Goal: Task Accomplishment & Management: Use online tool/utility

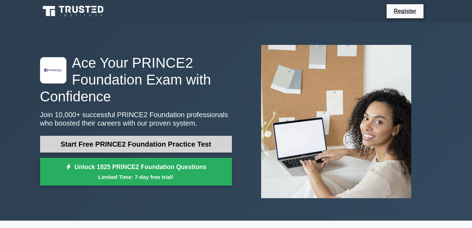
click at [117, 149] on link "Start Free PRINCE2 Foundation Practice Test" at bounding box center [136, 144] width 192 height 17
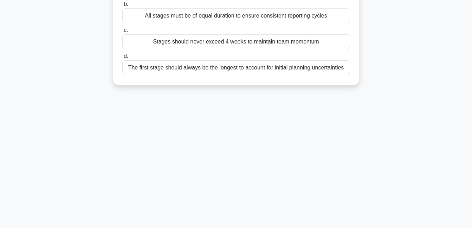
scroll to position [11, 0]
